Goal: Task Accomplishment & Management: Complete application form

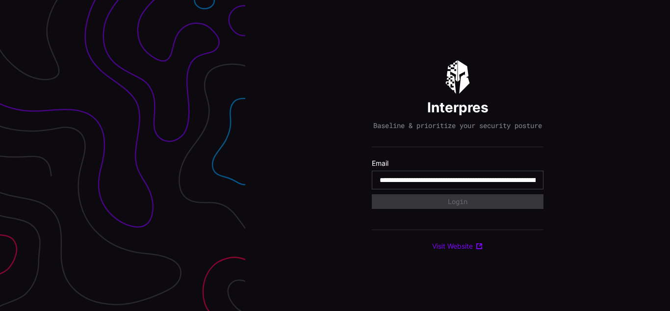
type input "**********"
click at [458, 184] on input "**********" at bounding box center [458, 180] width 156 height 9
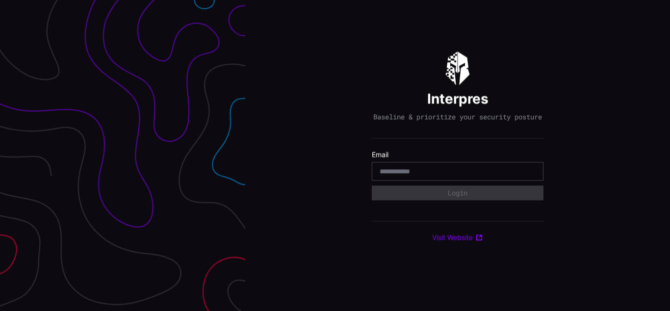
click at [335, 155] on div "Interpres Baseline & prioritize your security posture Email Login Visit Website" at bounding box center [457, 155] width 425 height 311
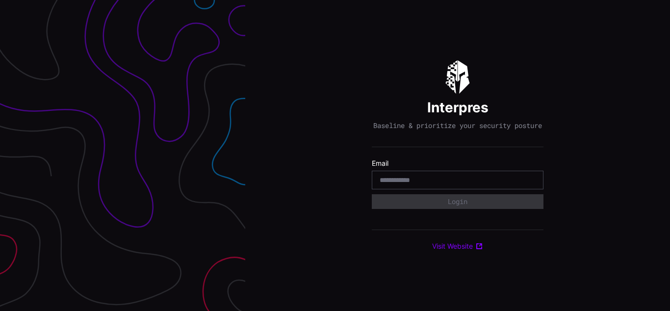
click at [335, 155] on div "Interpres Baseline & prioritize your security posture Email Login Visit Website" at bounding box center [457, 155] width 425 height 311
